Goal: Book appointment/travel/reservation

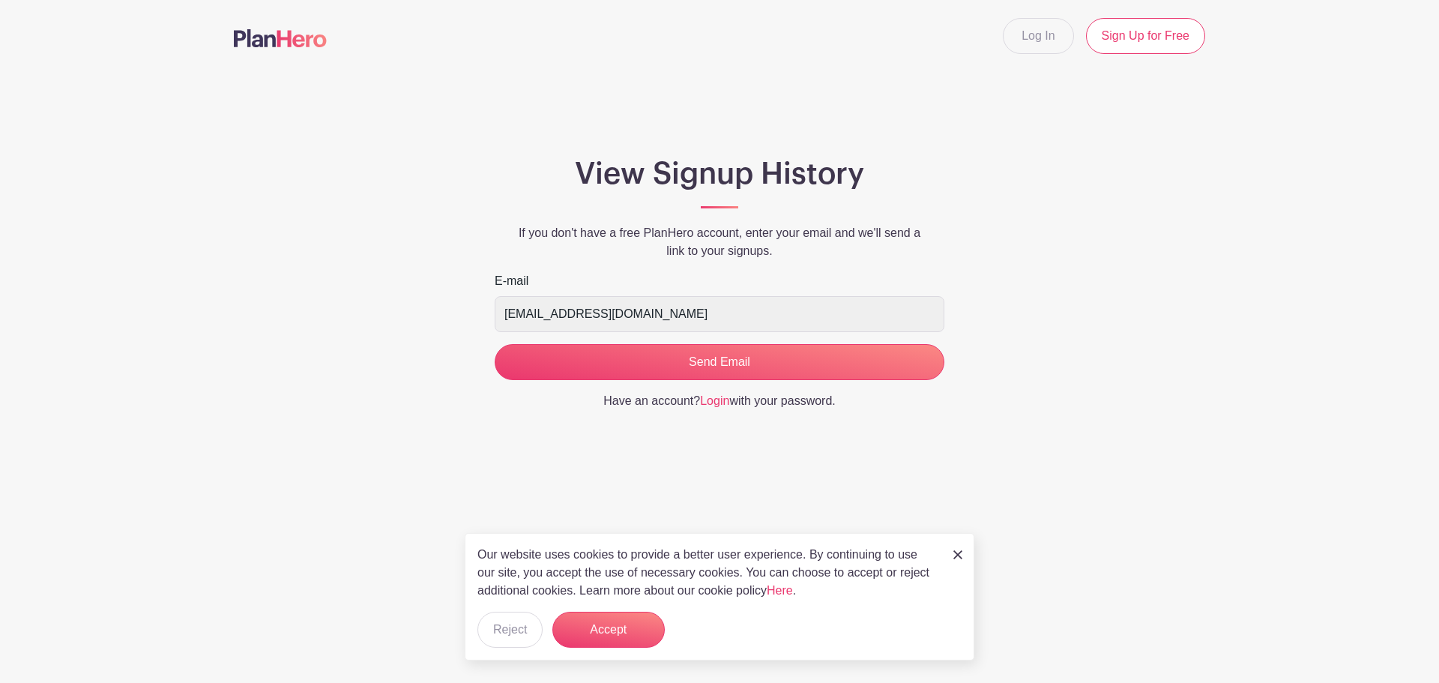
click at [959, 562] on link at bounding box center [957, 554] width 9 height 18
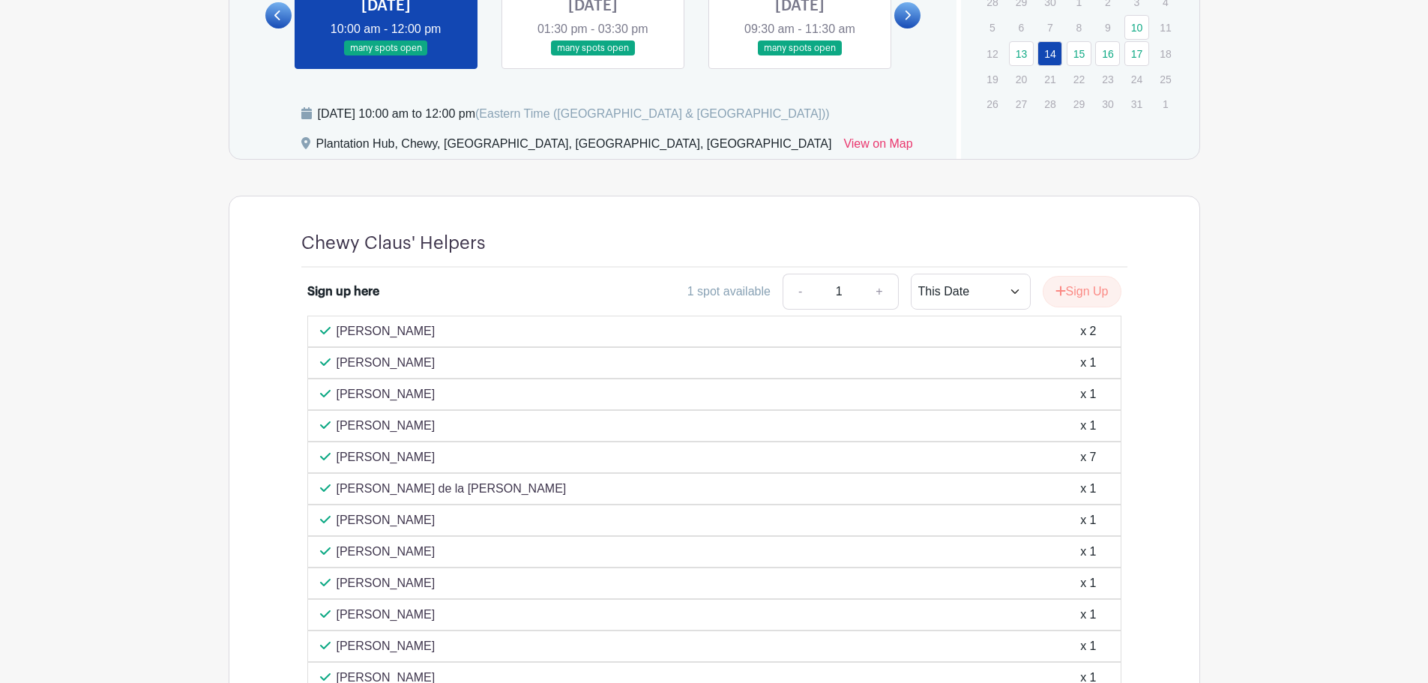
scroll to position [825, 0]
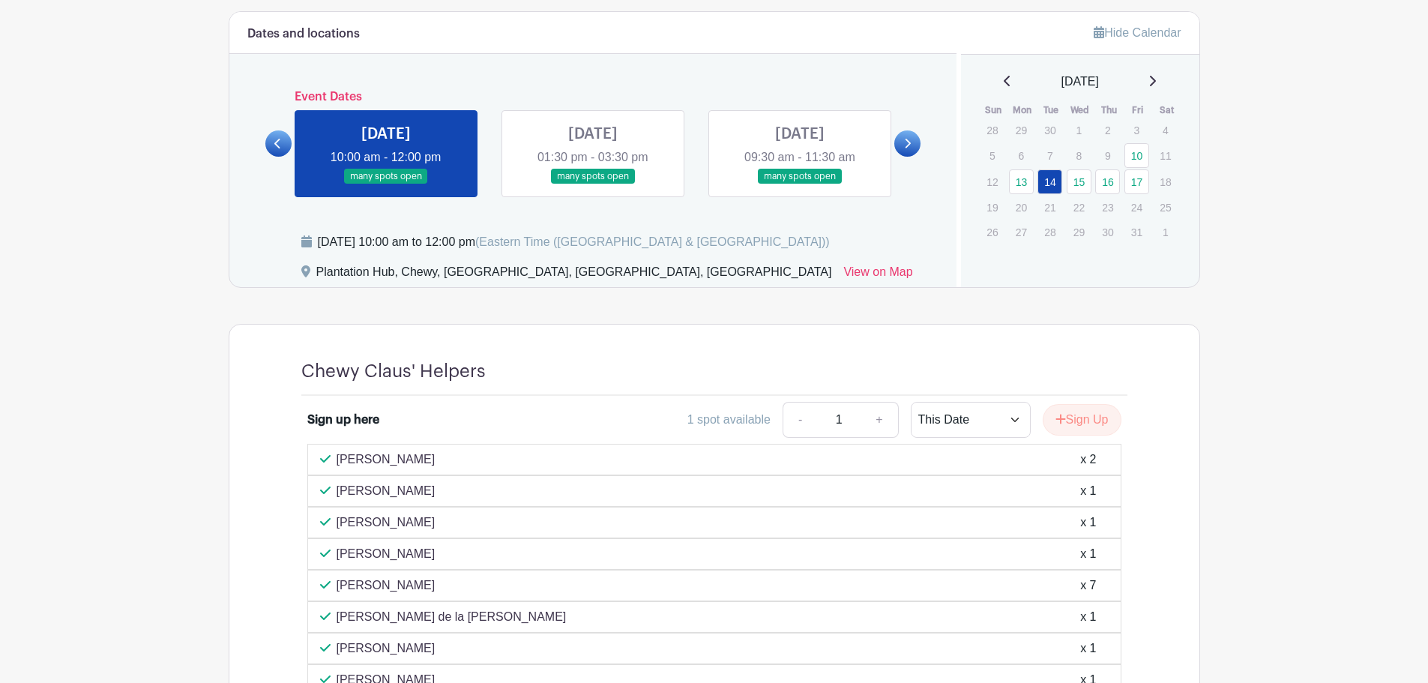
click at [800, 184] on link at bounding box center [800, 184] width 0 height 0
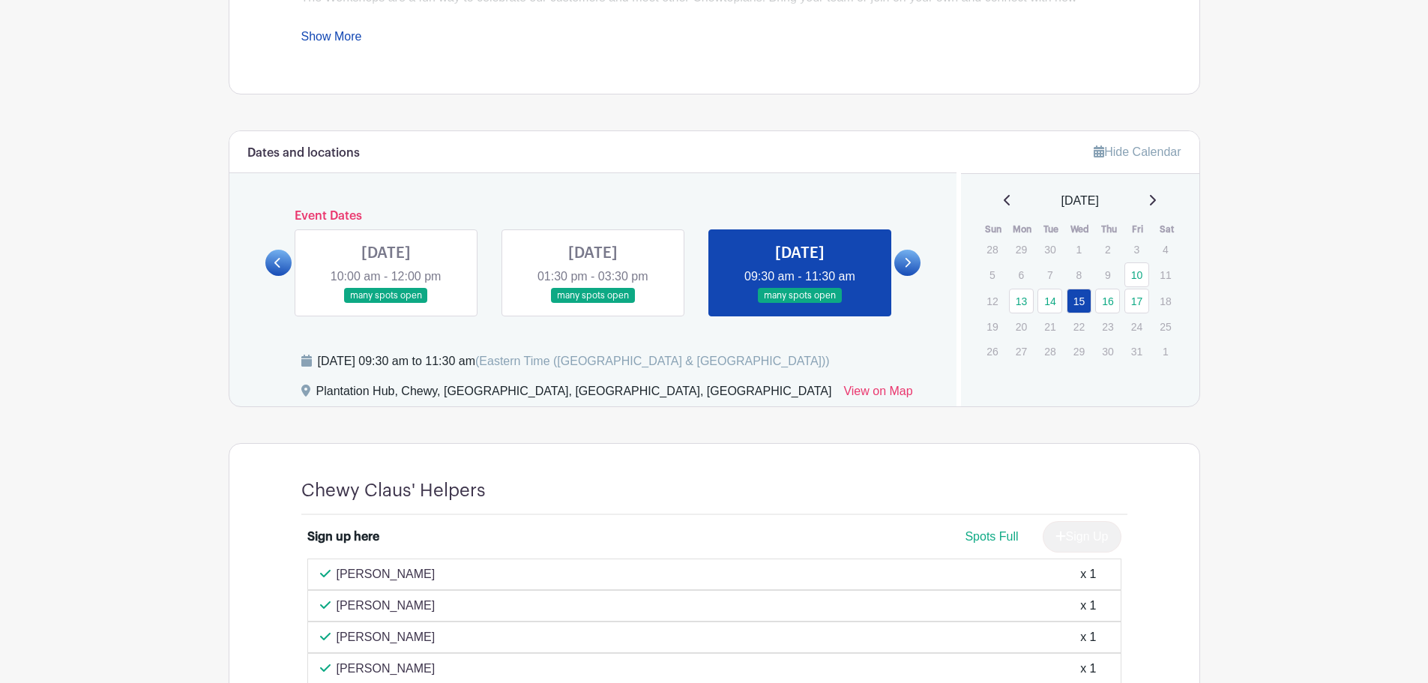
scroll to position [600, 0]
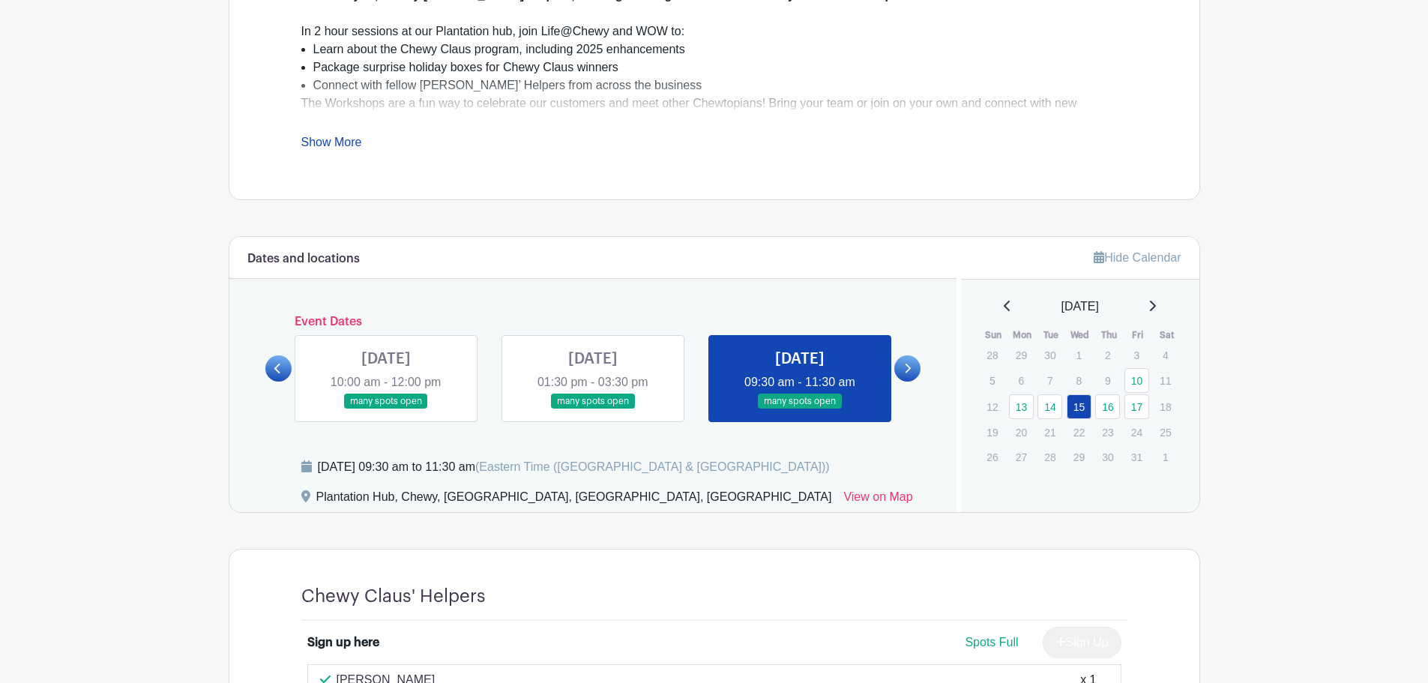
click at [913, 369] on link at bounding box center [907, 368] width 26 height 26
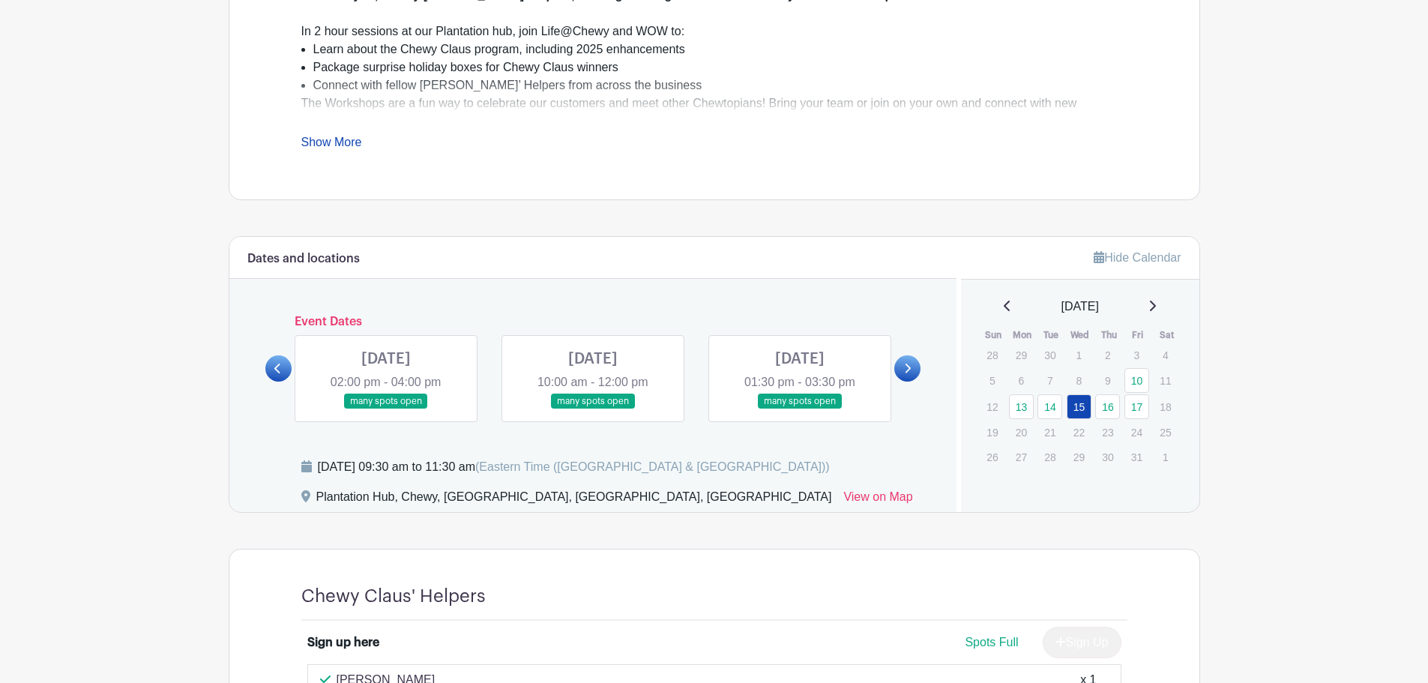
click at [386, 409] on link at bounding box center [386, 409] width 0 height 0
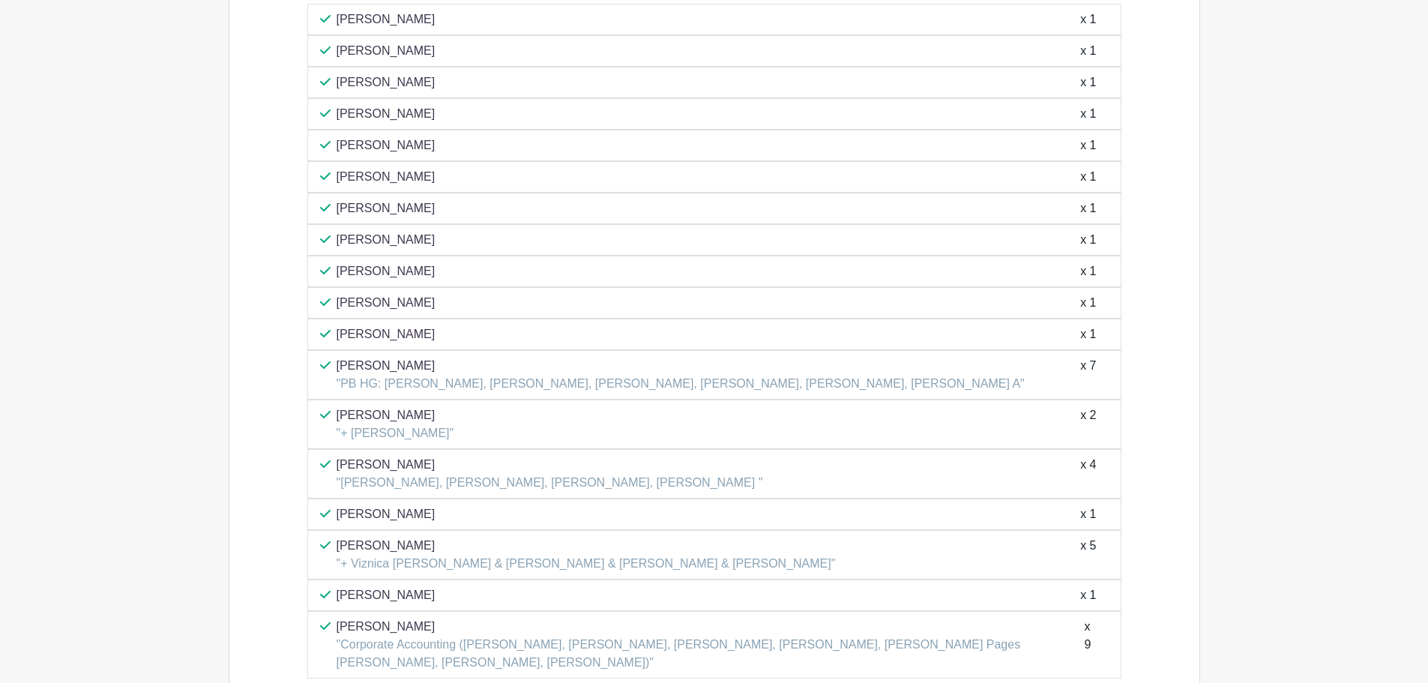
scroll to position [1049, 0]
